Goal: Task Accomplishment & Management: Use online tool/utility

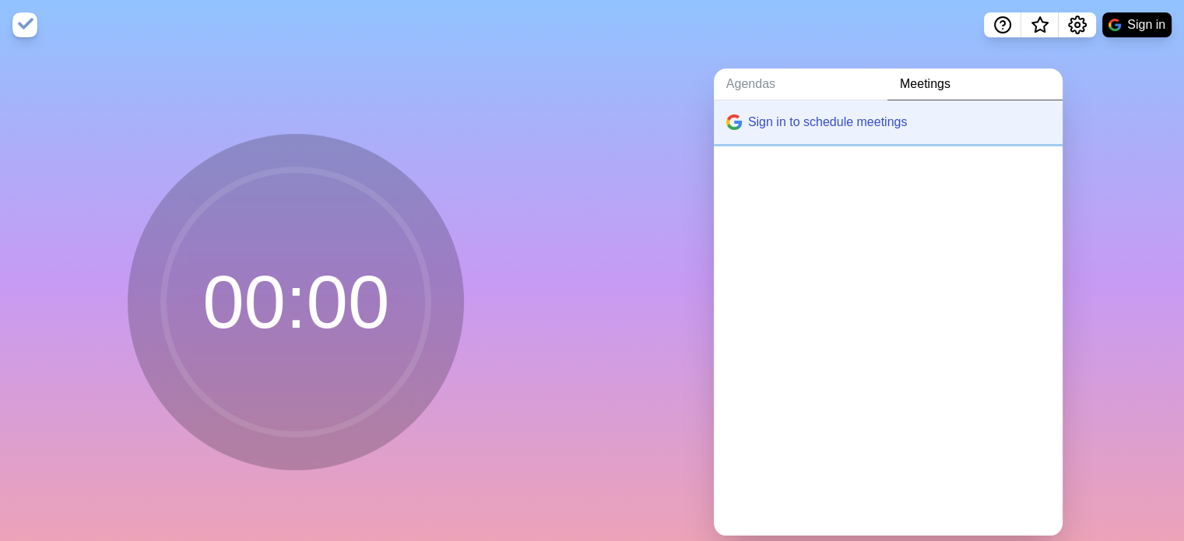
click at [766, 121] on button "Sign in to schedule meetings" at bounding box center [888, 122] width 349 height 44
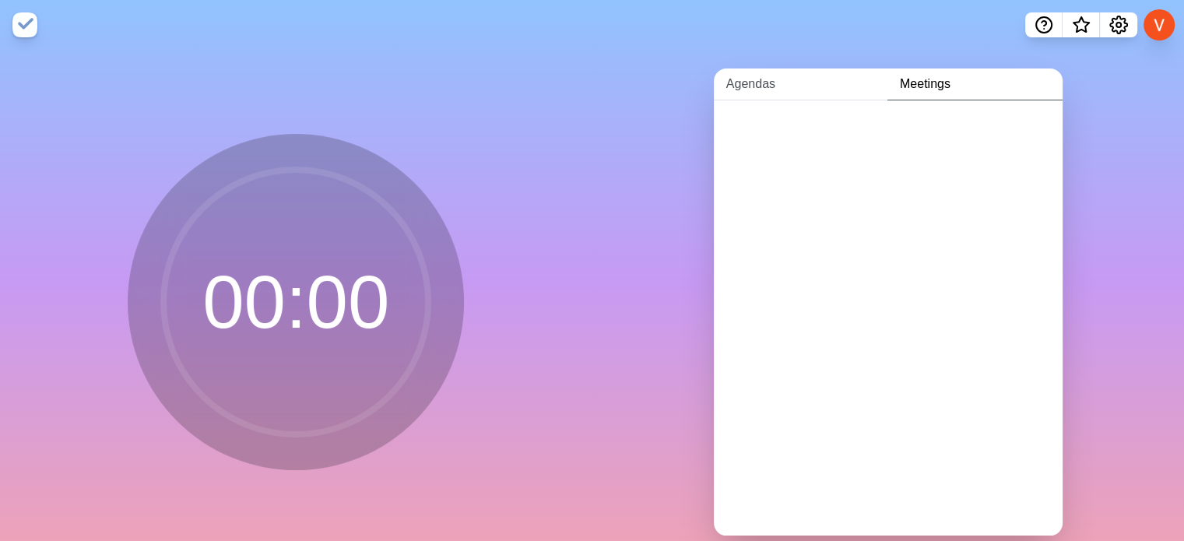
click at [756, 90] on link "Agendas" at bounding box center [801, 84] width 174 height 32
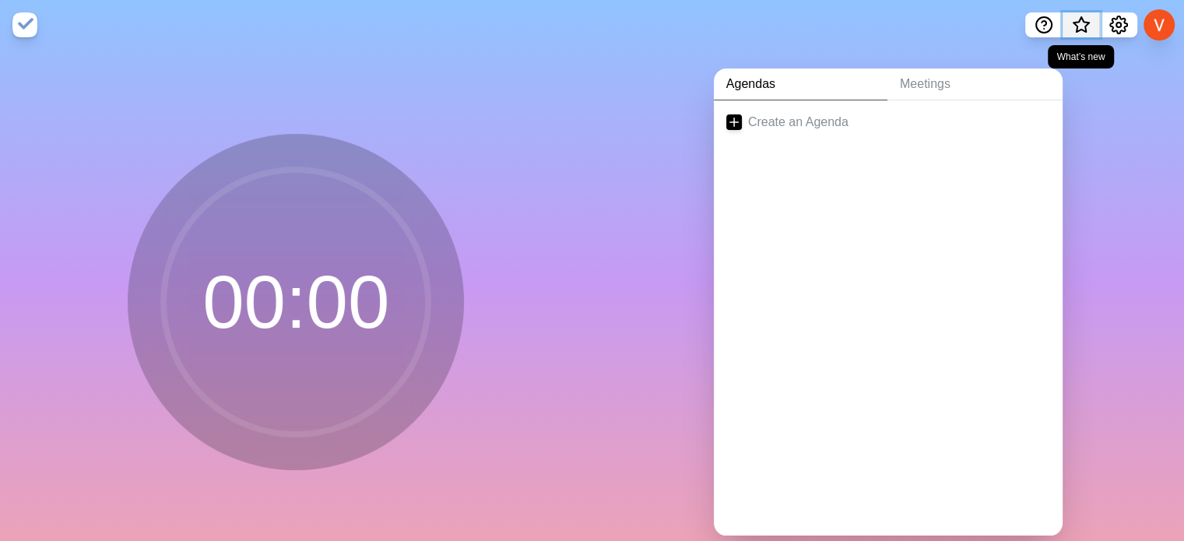
click at [1081, 23] on icon "What’s new" at bounding box center [1081, 25] width 19 height 19
click at [1040, 26] on icon "Help" at bounding box center [1043, 25] width 19 height 19
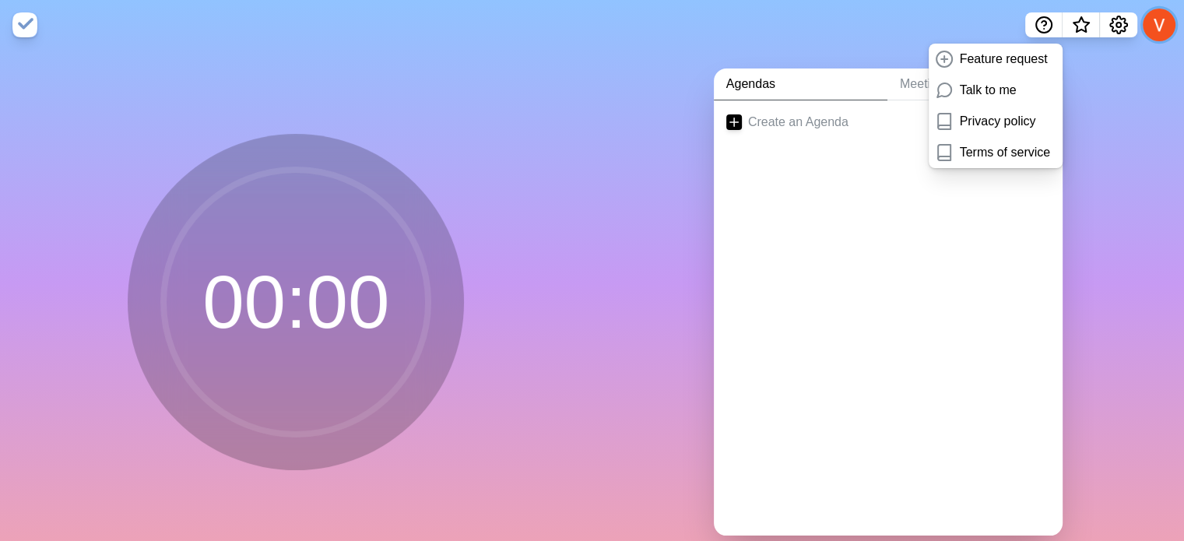
click at [1162, 22] on button at bounding box center [1159, 25] width 33 height 33
click at [941, 257] on div "Create an Agenda" at bounding box center [888, 317] width 349 height 435
click at [749, 170] on div at bounding box center [888, 175] width 349 height 62
click at [563, 179] on div "00 : 00" at bounding box center [296, 308] width 592 height 517
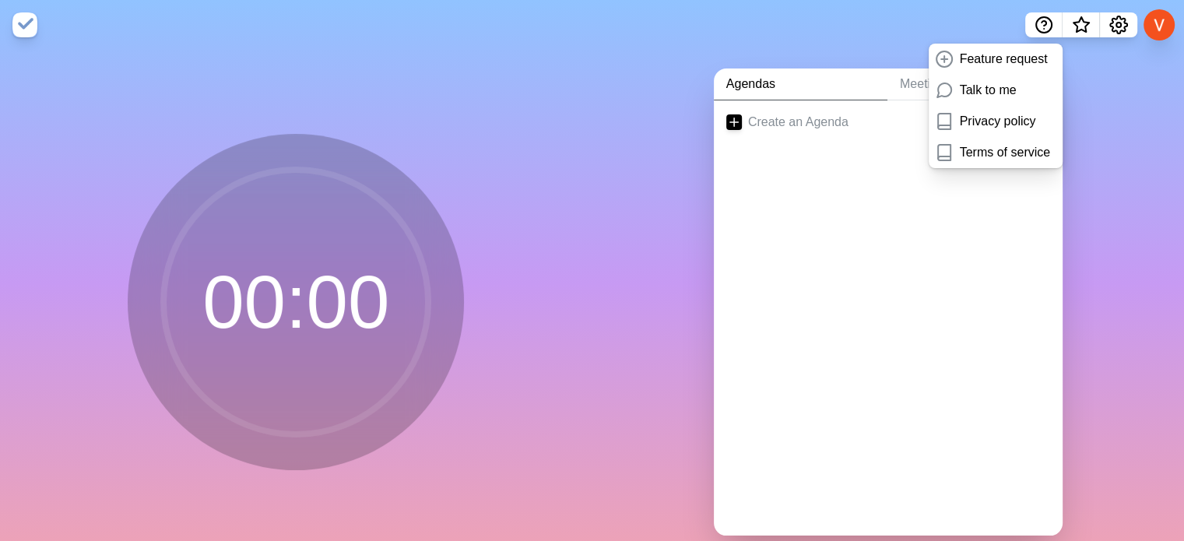
click at [823, 171] on div at bounding box center [888, 175] width 349 height 62
click at [1047, 27] on icon "Help" at bounding box center [1043, 25] width 19 height 19
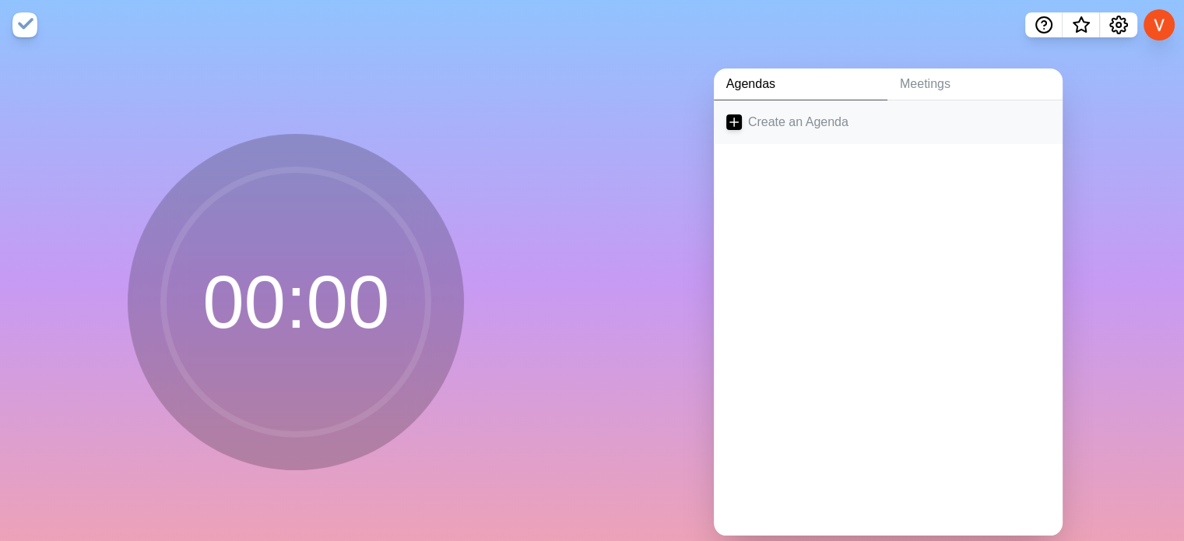
click at [761, 112] on link "Create an Agenda" at bounding box center [888, 122] width 349 height 44
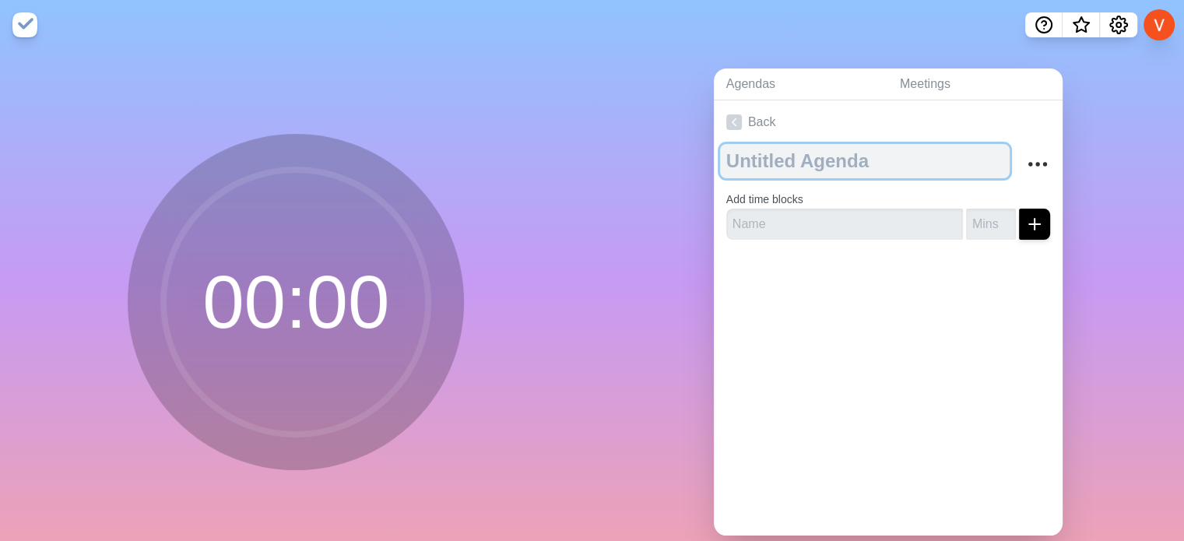
click at [767, 164] on textarea at bounding box center [865, 161] width 290 height 34
type textarea "OTF sync"
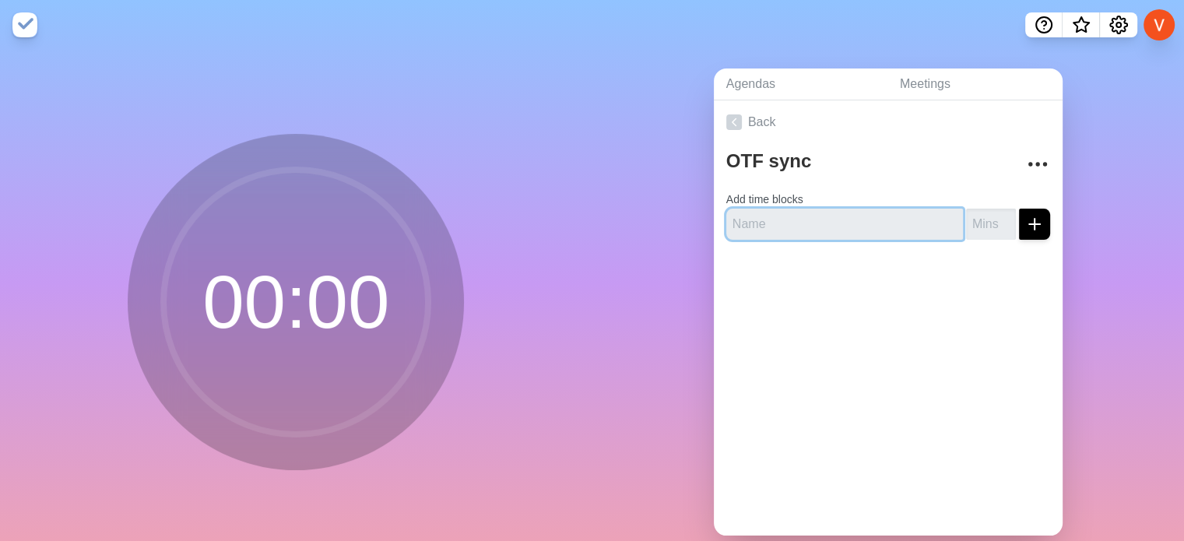
click at [782, 225] on input "text" at bounding box center [844, 224] width 237 height 31
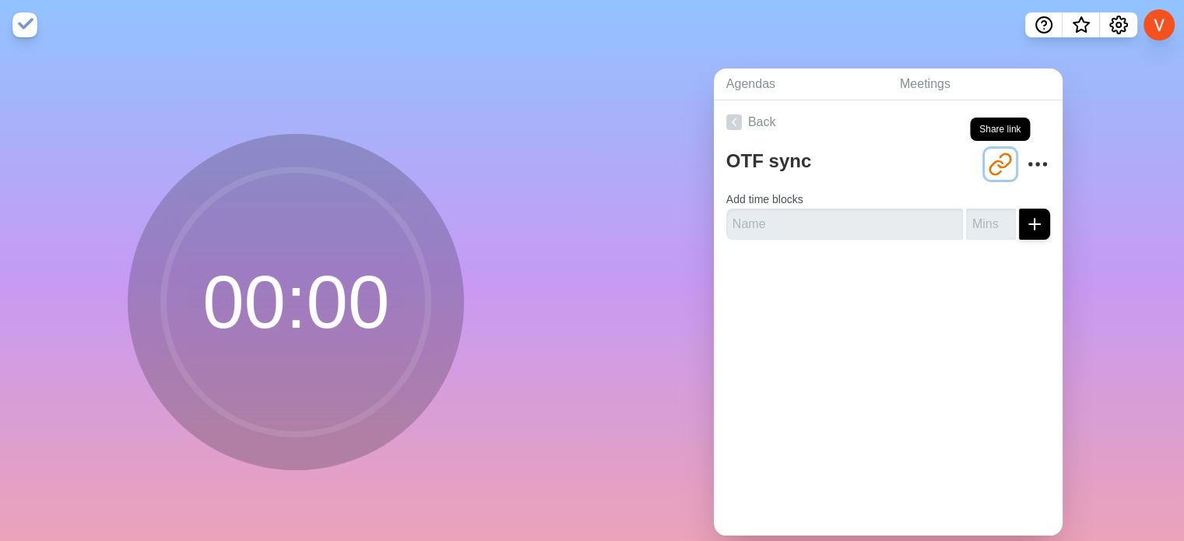
click at [988, 161] on icon "Share link" at bounding box center [1000, 164] width 25 height 25
click at [1026, 159] on icon "More" at bounding box center [1037, 164] width 25 height 25
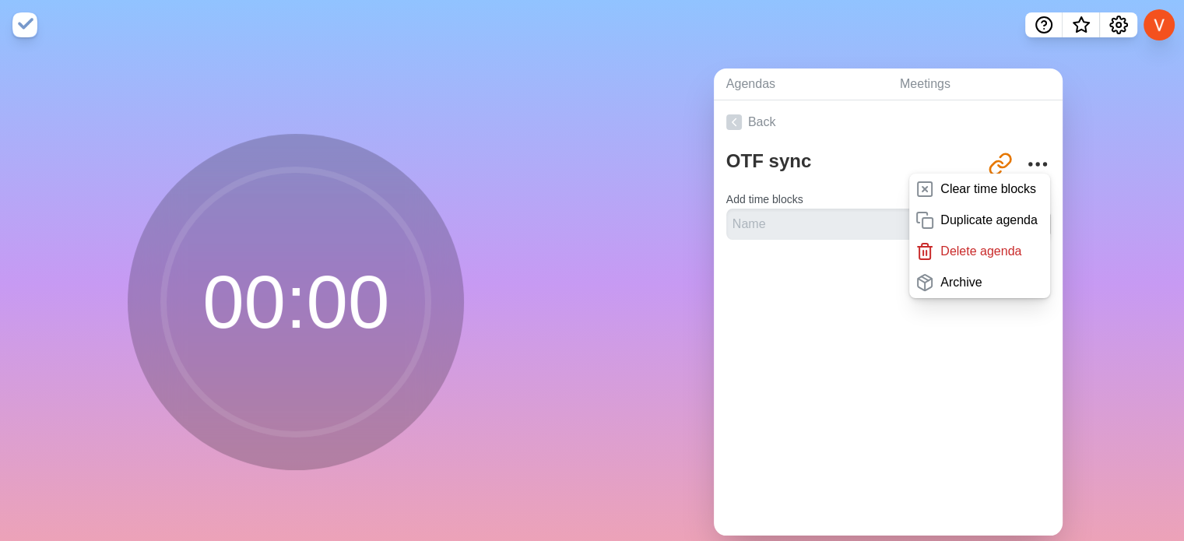
click at [795, 238] on div "OTF sync [URL][DOMAIN_NAME] Clear time blocks Duplicate agenda Delete agenda Ar…" at bounding box center [888, 198] width 349 height 108
click at [743, 216] on input "text" at bounding box center [844, 224] width 237 height 31
click at [765, 289] on div at bounding box center [888, 283] width 349 height 62
click at [756, 223] on input "text" at bounding box center [844, 224] width 237 height 31
click at [988, 161] on icon "Share link" at bounding box center [1000, 164] width 25 height 25
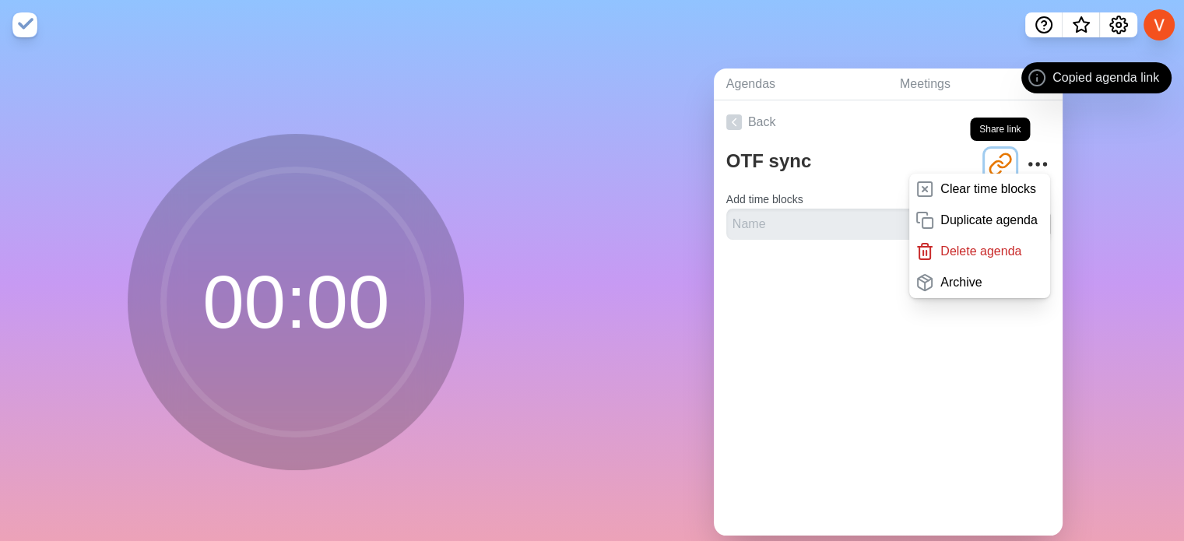
click at [988, 161] on icon "Share link" at bounding box center [1000, 164] width 25 height 25
click at [1025, 160] on icon "More" at bounding box center [1037, 164] width 25 height 25
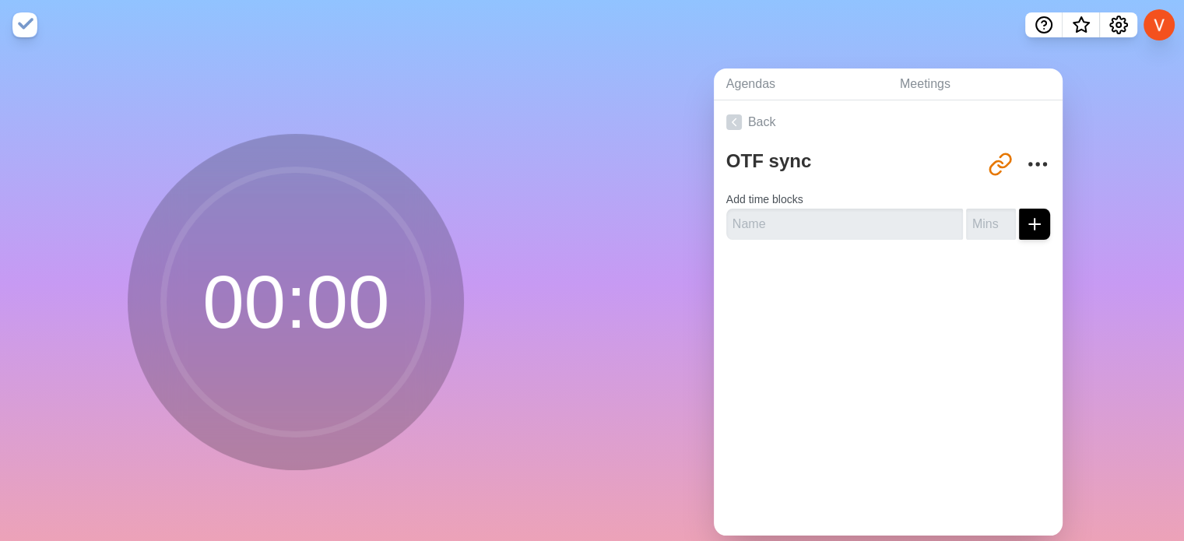
click at [890, 282] on div at bounding box center [888, 283] width 349 height 62
click at [821, 239] on div "OTF sync [URL][DOMAIN_NAME] Add time blocks" at bounding box center [888, 198] width 349 height 108
click at [775, 219] on input "text" at bounding box center [844, 224] width 237 height 31
type input "Tasks discussion"
click at [967, 226] on input "number" at bounding box center [991, 224] width 50 height 31
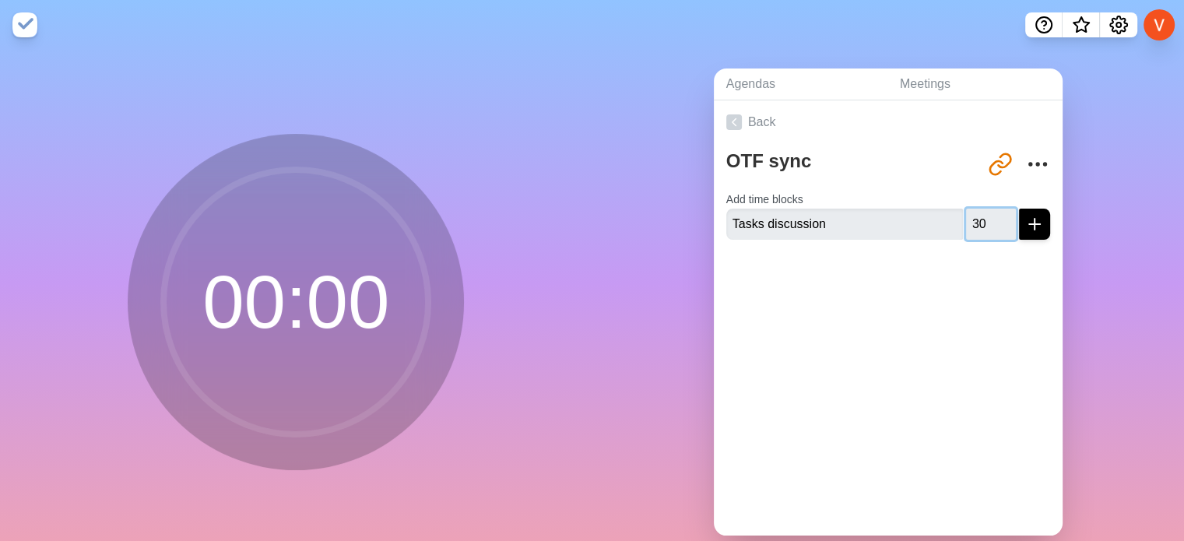
type input "30"
click at [931, 261] on div at bounding box center [888, 283] width 349 height 62
click at [872, 228] on input "Tasks discussion" at bounding box center [844, 224] width 237 height 31
click at [325, 307] on circle at bounding box center [295, 302] width 265 height 265
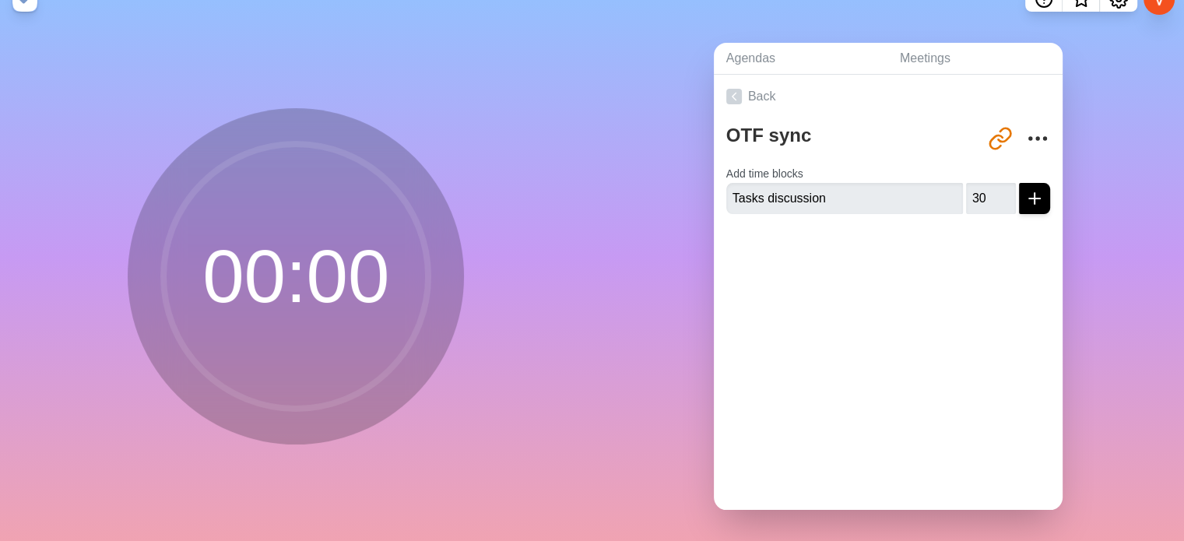
click at [814, 343] on div "Back OTF sync [URL][DOMAIN_NAME] Add time blocks Tasks discussion 30" at bounding box center [888, 292] width 349 height 435
click at [738, 88] on link "Back" at bounding box center [888, 97] width 349 height 44
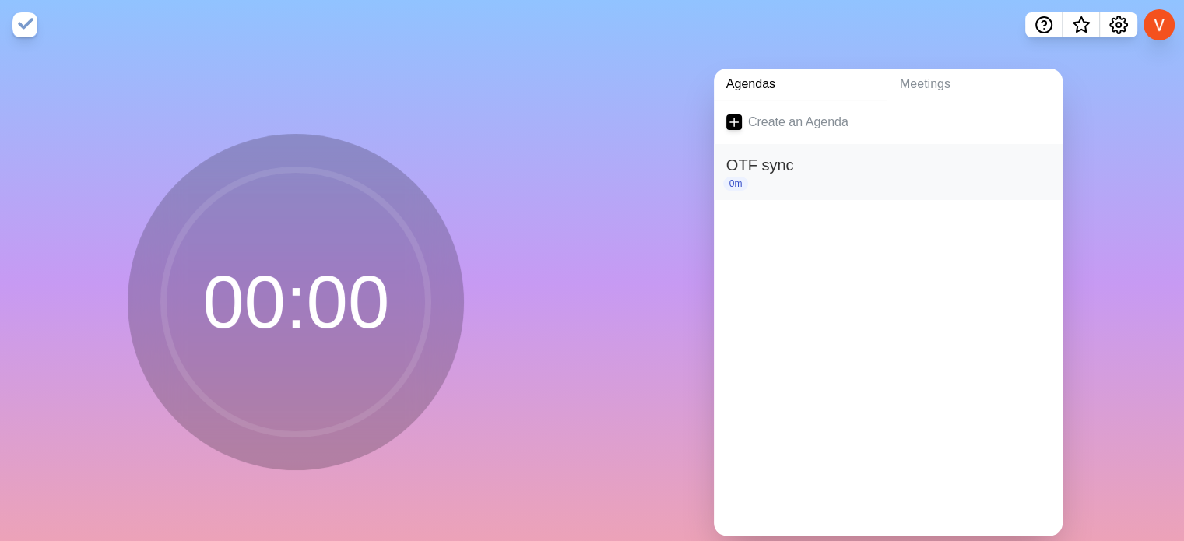
click at [766, 167] on h2 "OTF sync" at bounding box center [888, 164] width 324 height 23
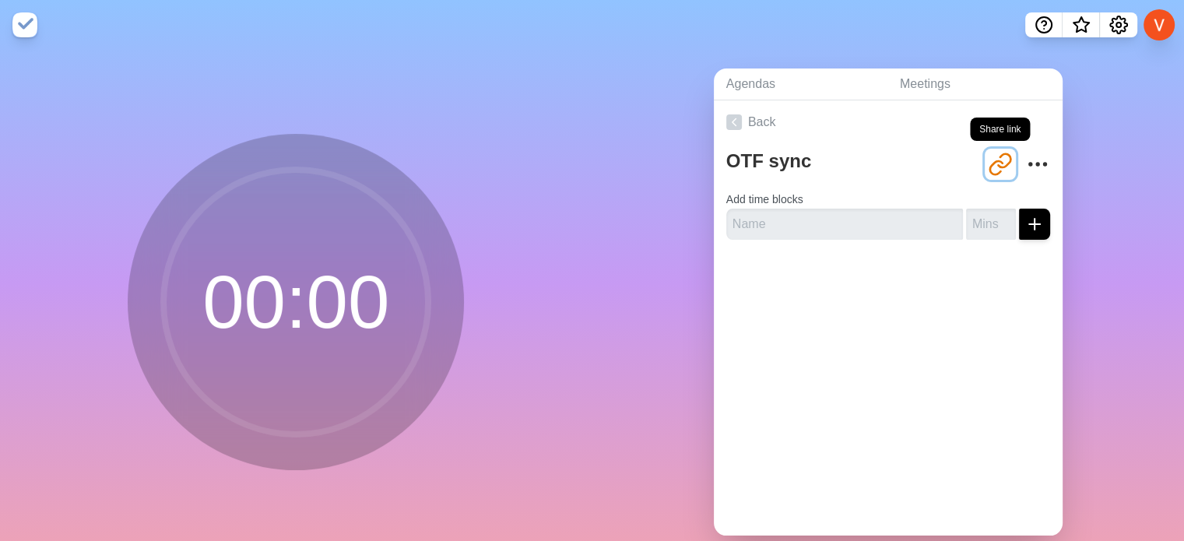
click at [996, 167] on button "[URL][DOMAIN_NAME]" at bounding box center [1000, 164] width 31 height 31
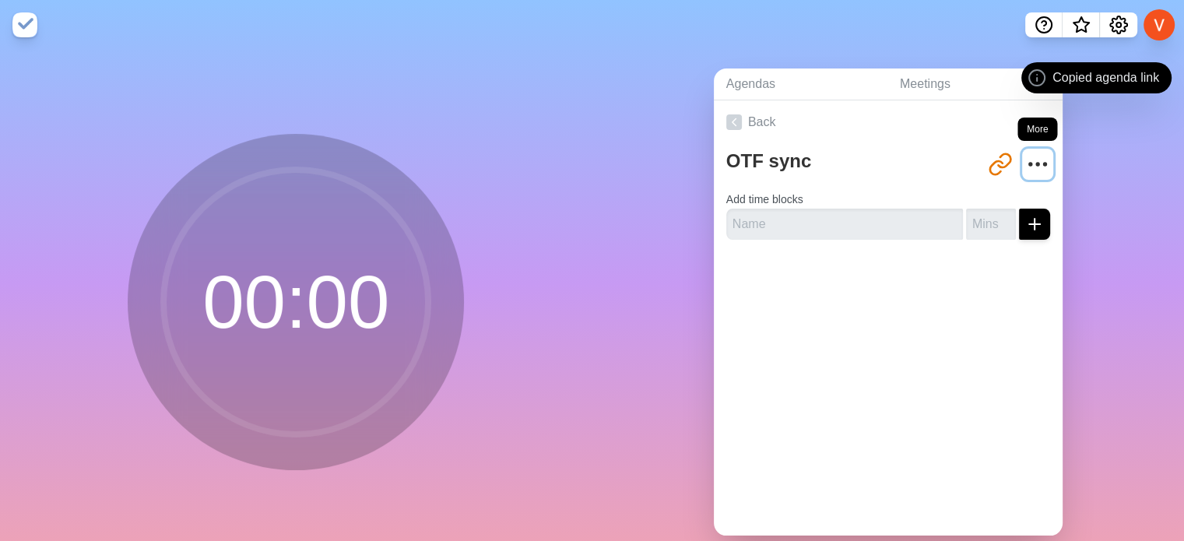
click at [1025, 166] on icon "More" at bounding box center [1037, 164] width 25 height 25
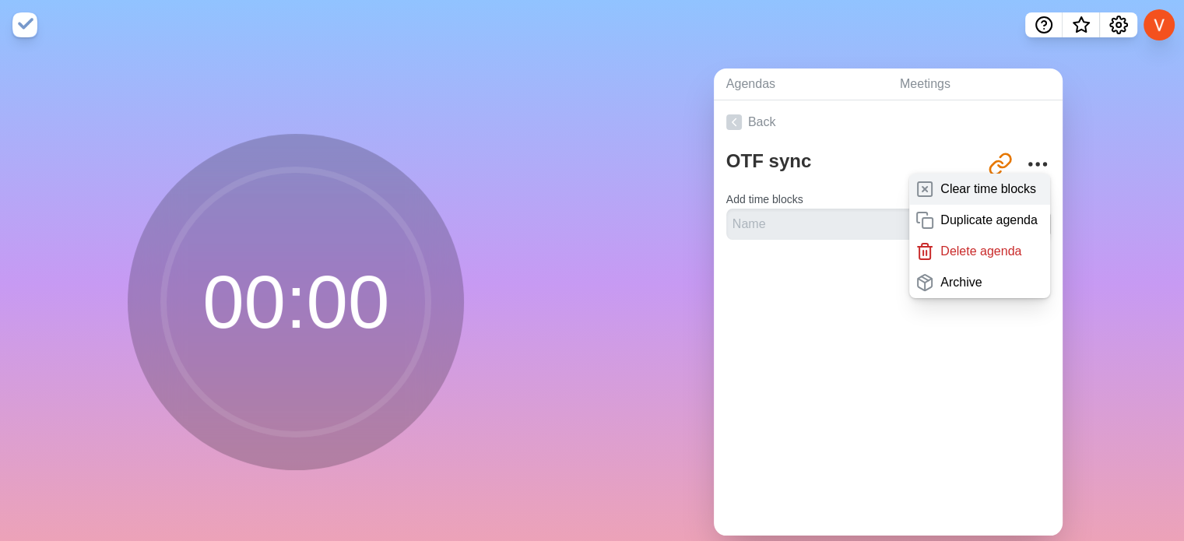
click at [987, 198] on div "Clear time blocks" at bounding box center [979, 189] width 141 height 31
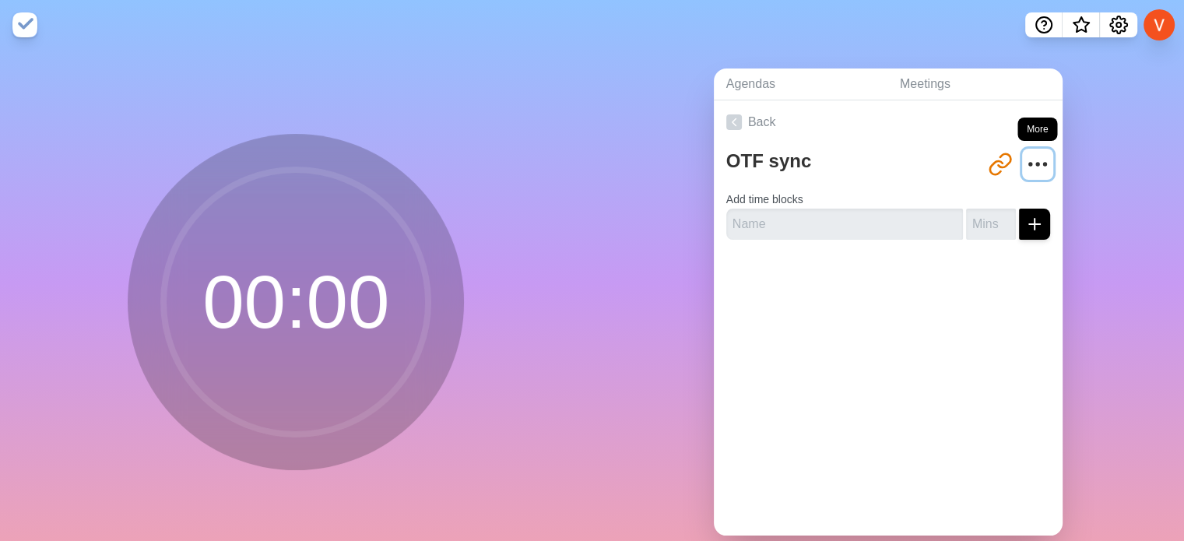
click at [1036, 163] on circle "More" at bounding box center [1037, 164] width 2 height 2
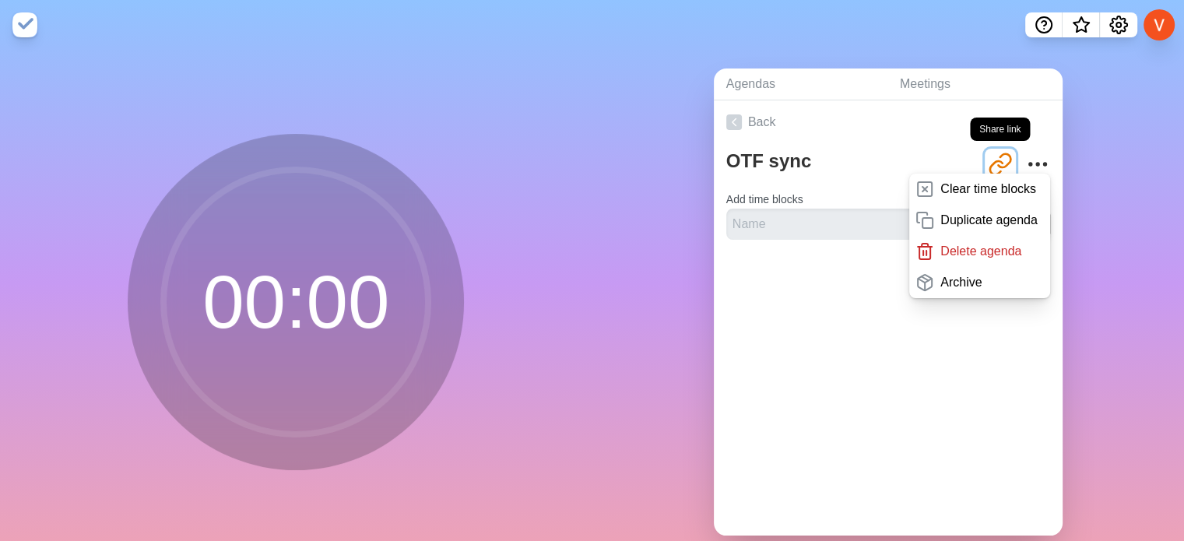
click at [989, 160] on icon "Share link" at bounding box center [995, 166] width 12 height 13
